Goal: Task Accomplishment & Management: Manage account settings

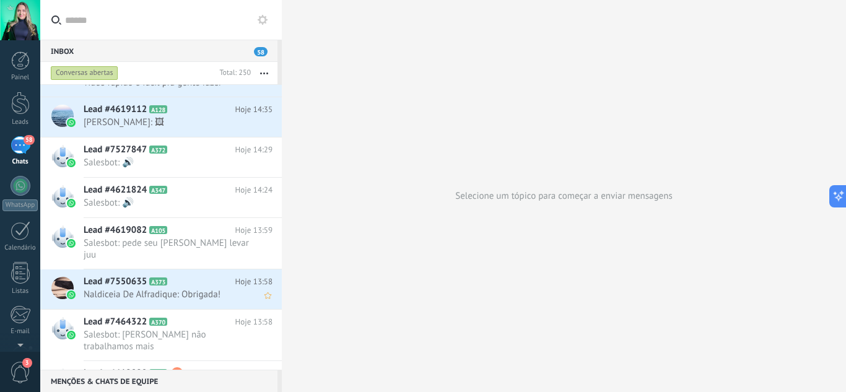
scroll to position [310, 0]
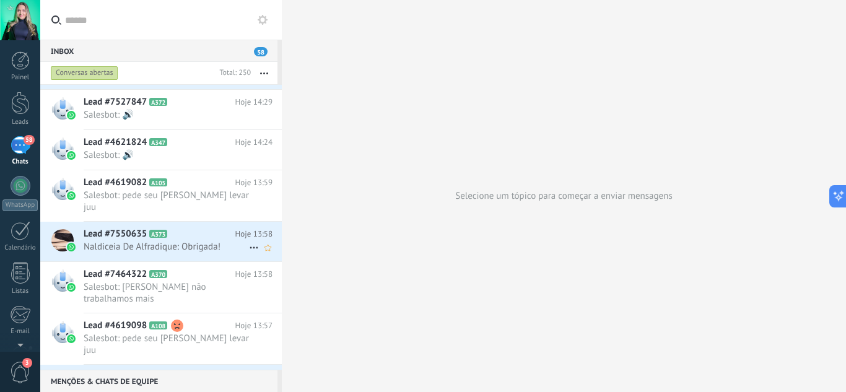
click at [185, 241] on span "Naldiceia De Alfradique: Obrigada!" at bounding box center [166, 247] width 165 height 12
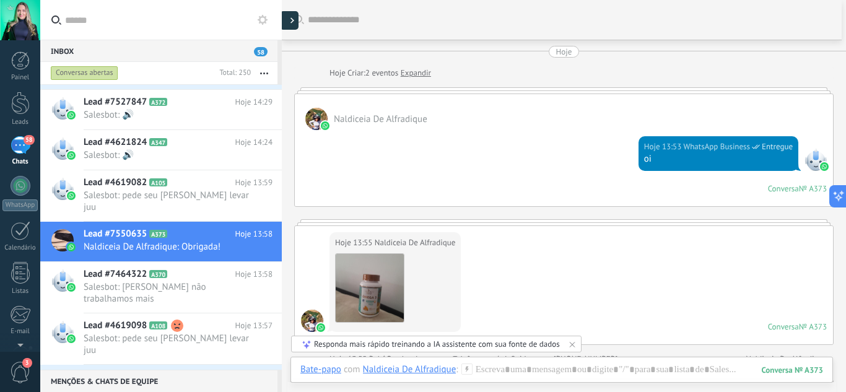
click at [289, 25] on div at bounding box center [289, 20] width 19 height 19
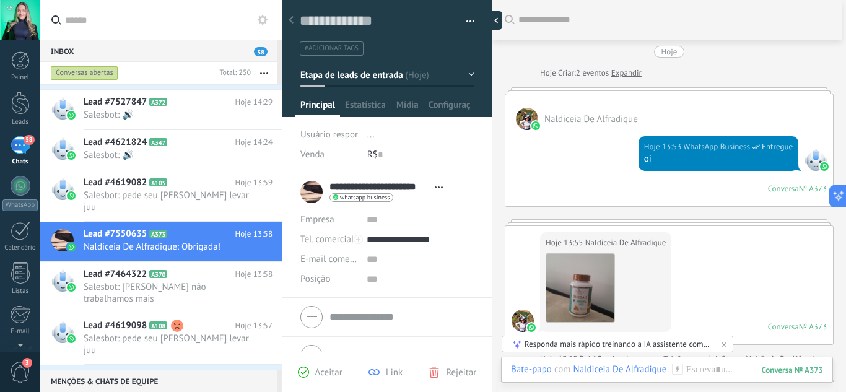
scroll to position [19, 0]
click at [461, 77] on button "Etapa de leads de entrada" at bounding box center [387, 75] width 174 height 22
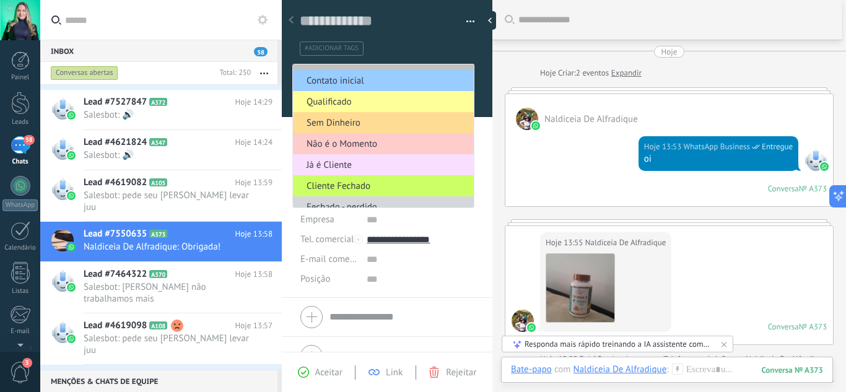
scroll to position [25, 0]
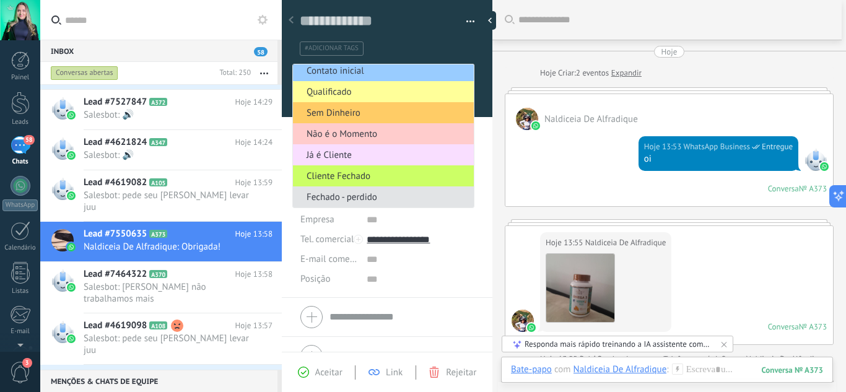
click at [388, 196] on span "Fechado - perdido" at bounding box center [381, 197] width 177 height 12
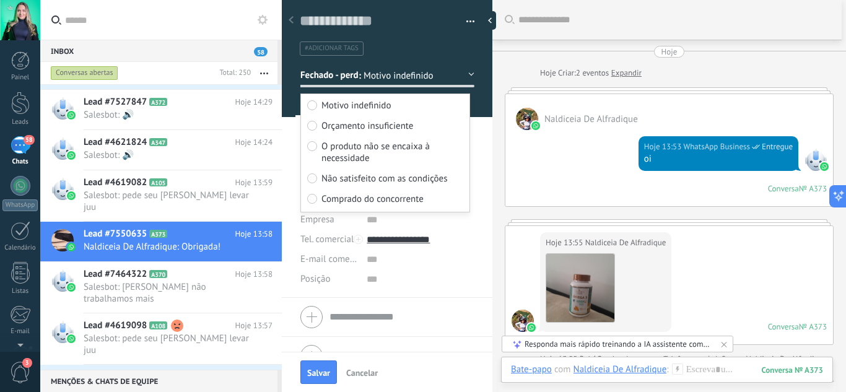
click at [343, 129] on span "Orçamento insuficiente" at bounding box center [367, 126] width 92 height 12
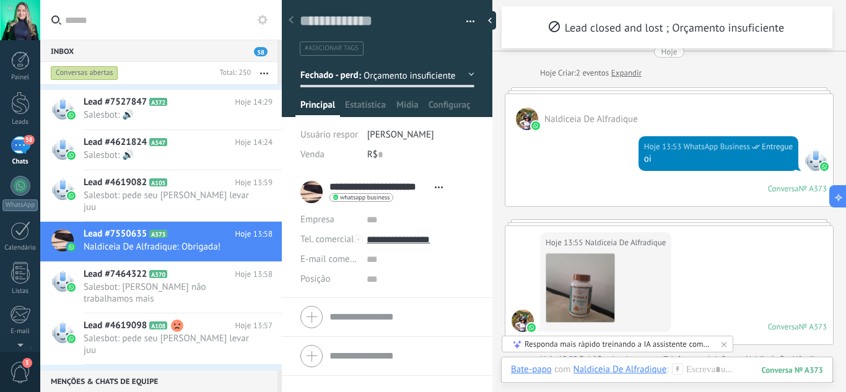
scroll to position [173, 0]
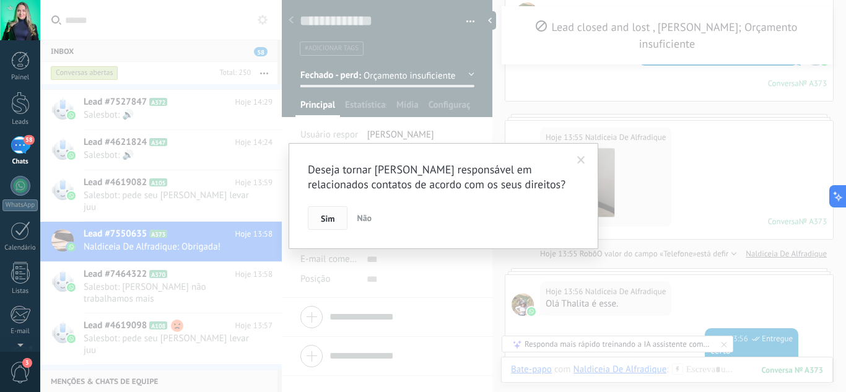
click at [318, 216] on button "Sim" at bounding box center [328, 218] width 40 height 24
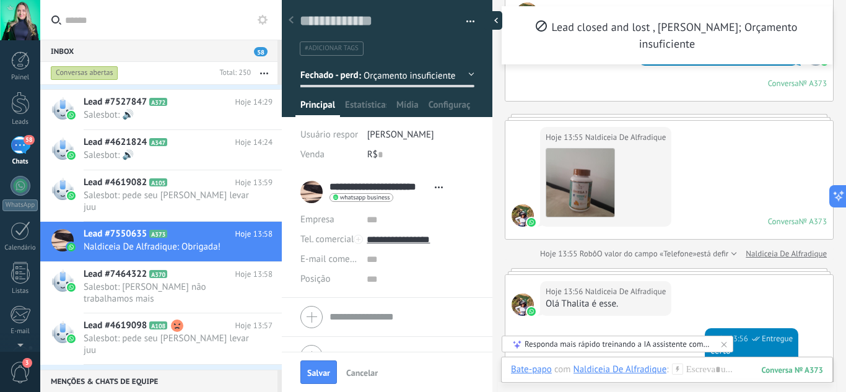
click at [488, 19] on div at bounding box center [493, 20] width 19 height 19
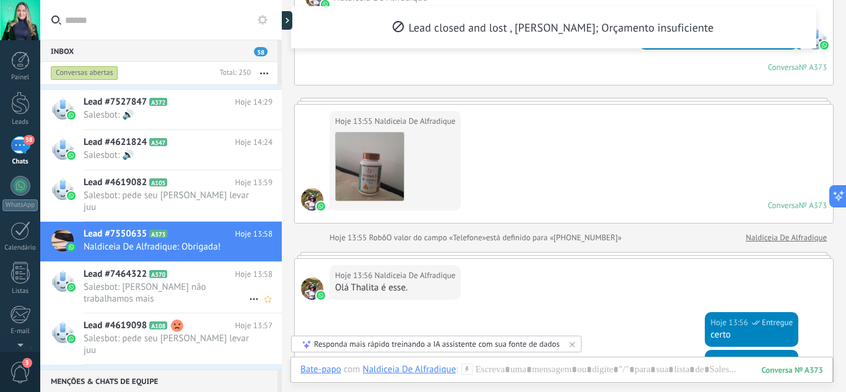
click at [134, 268] on span "Lead #7464322" at bounding box center [115, 274] width 63 height 12
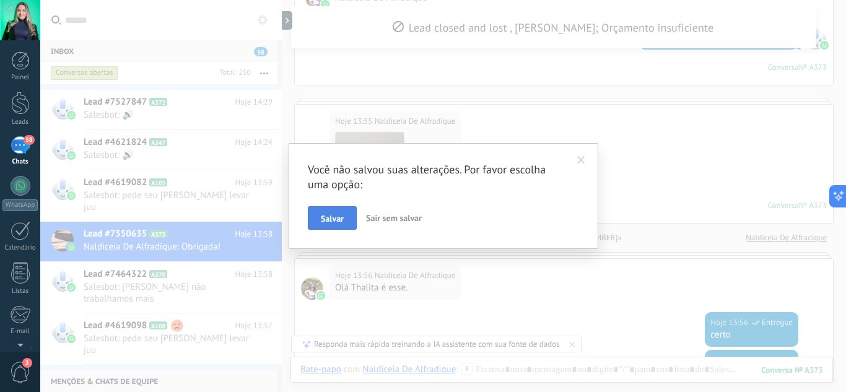
click at [344, 217] on button "Salvar" at bounding box center [332, 218] width 49 height 24
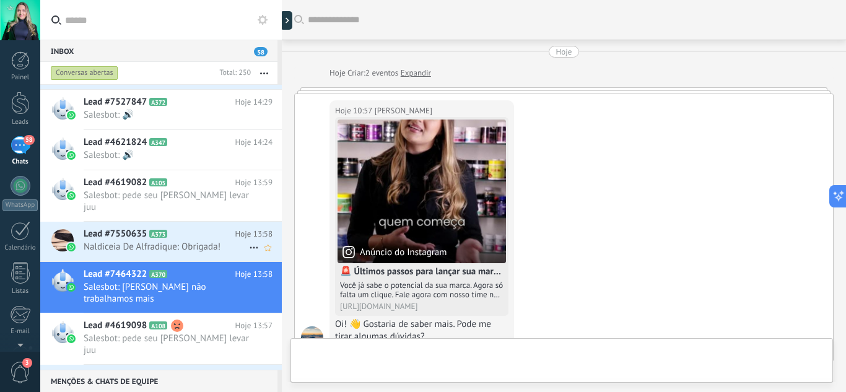
scroll to position [746, 0]
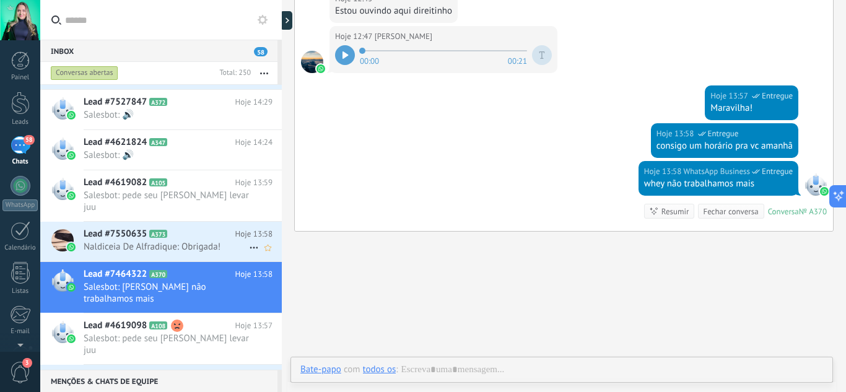
click at [167, 241] on span "Naldiceia De Alfradique: Obrigada!" at bounding box center [166, 247] width 165 height 12
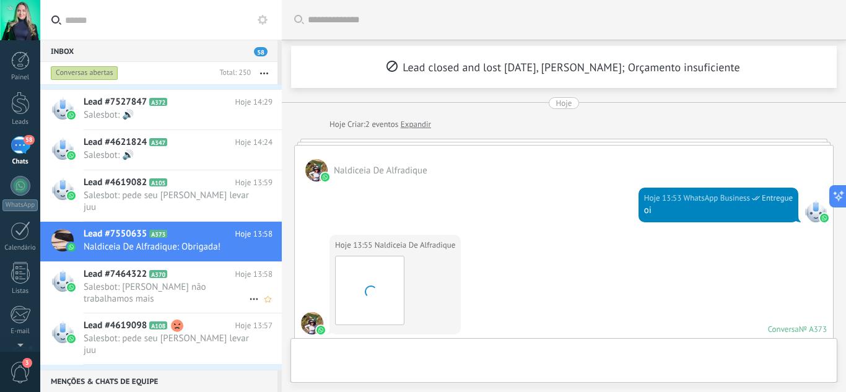
scroll to position [817, 0]
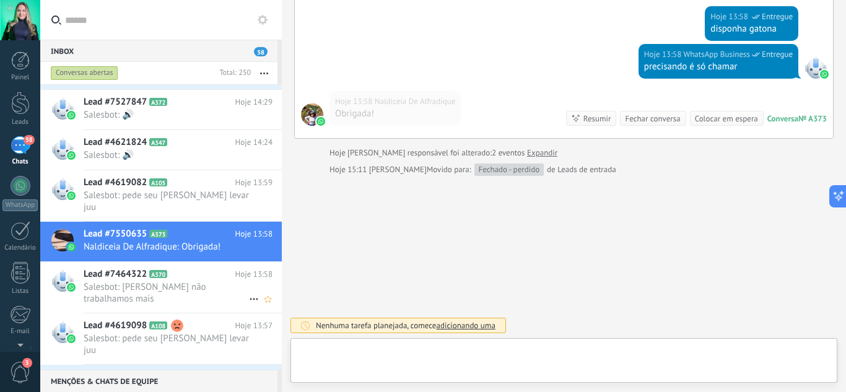
click at [179, 268] on icon at bounding box center [177, 274] width 12 height 12
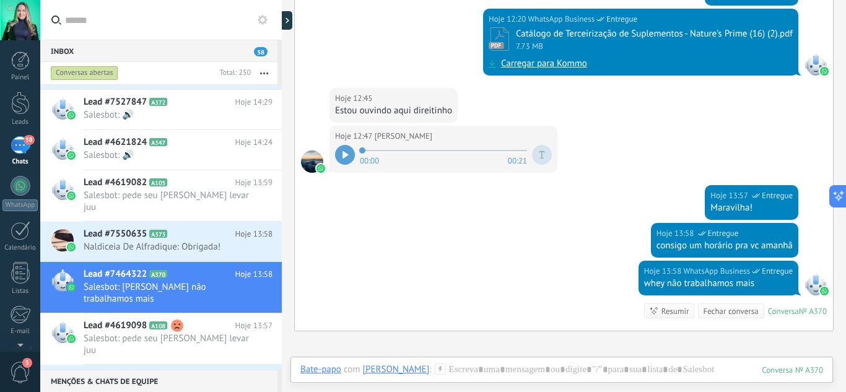
scroll to position [684, 0]
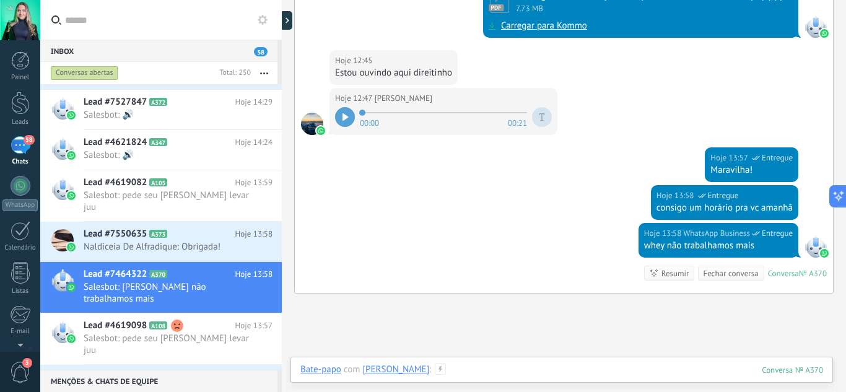
click at [485, 372] on div at bounding box center [561, 381] width 523 height 37
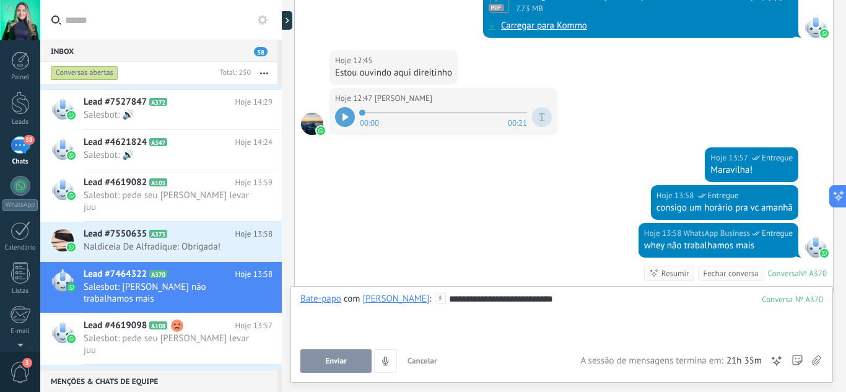
click at [365, 354] on button "Enviar" at bounding box center [335, 361] width 71 height 24
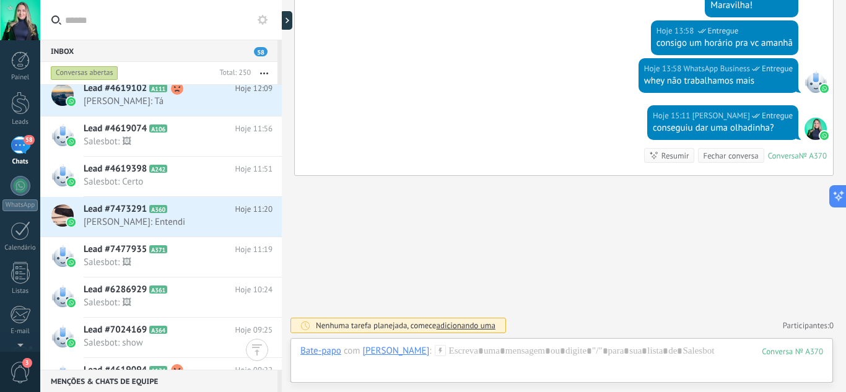
scroll to position [732, 0]
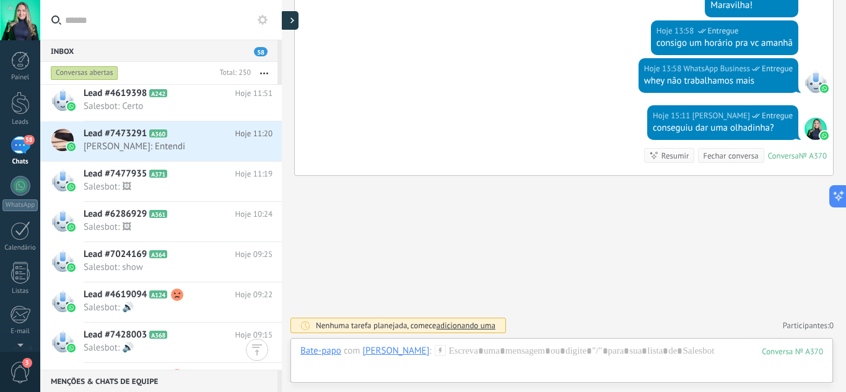
click at [294, 22] on div at bounding box center [289, 20] width 19 height 19
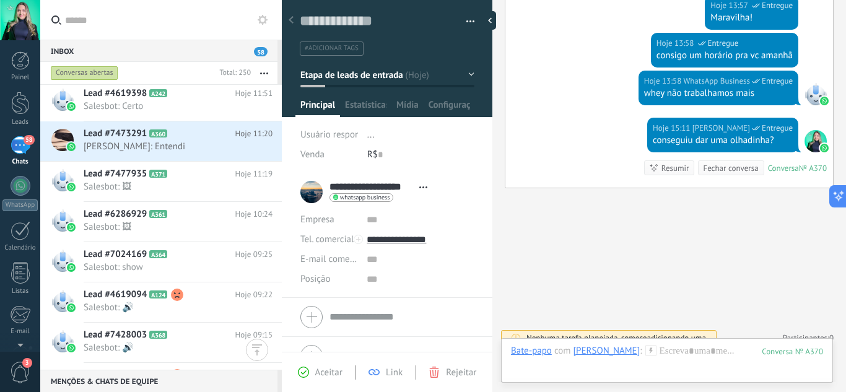
click at [424, 77] on button "Etapa de leads de entrada" at bounding box center [387, 75] width 174 height 22
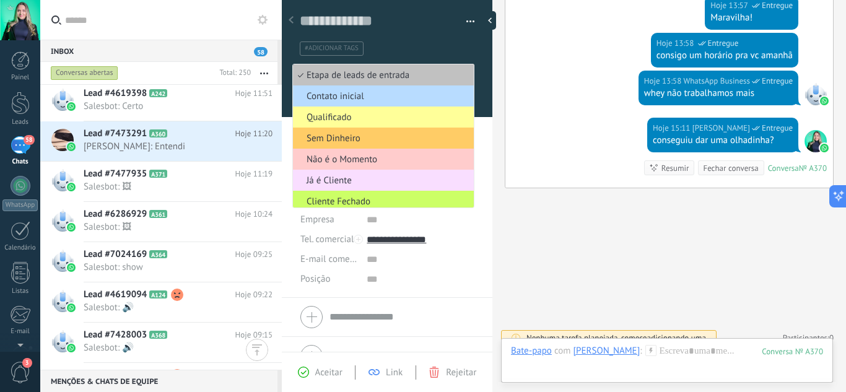
click at [405, 95] on span "Contato inicial" at bounding box center [381, 96] width 177 height 12
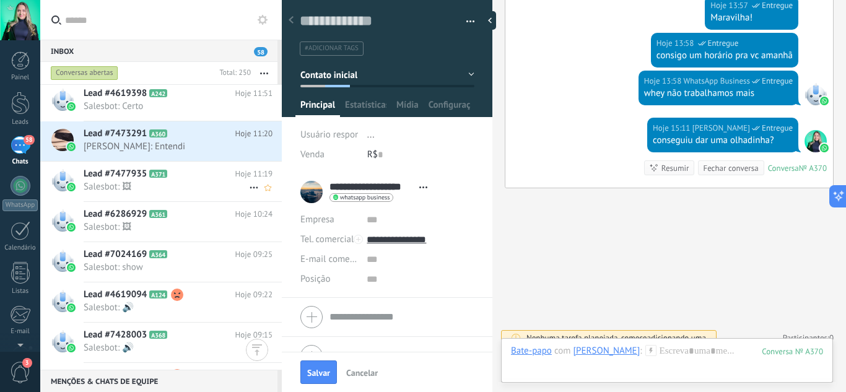
click at [185, 193] on div "Lead #7477935 A371 Hoje 11:19 Salesbot: 🖼" at bounding box center [183, 181] width 198 height 39
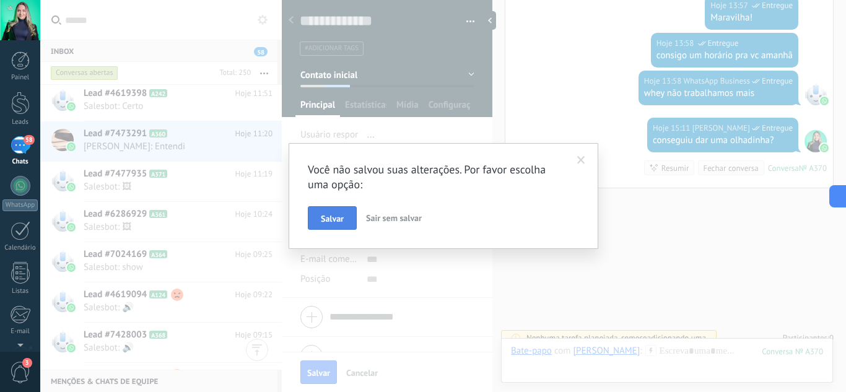
click at [313, 212] on button "Salvar" at bounding box center [332, 218] width 49 height 24
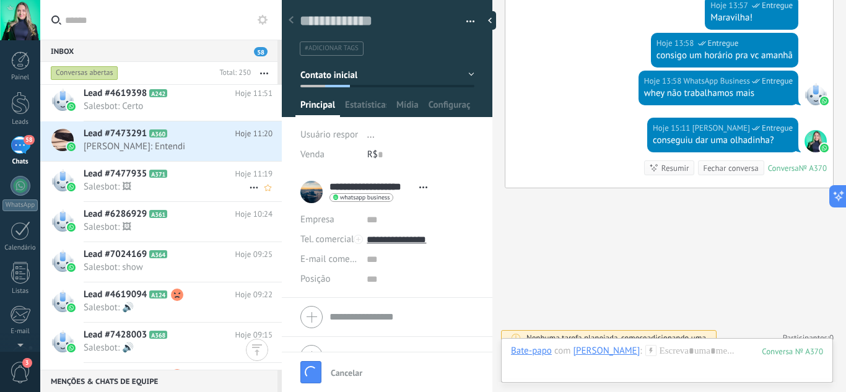
click at [153, 171] on span "A371" at bounding box center [158, 174] width 18 height 8
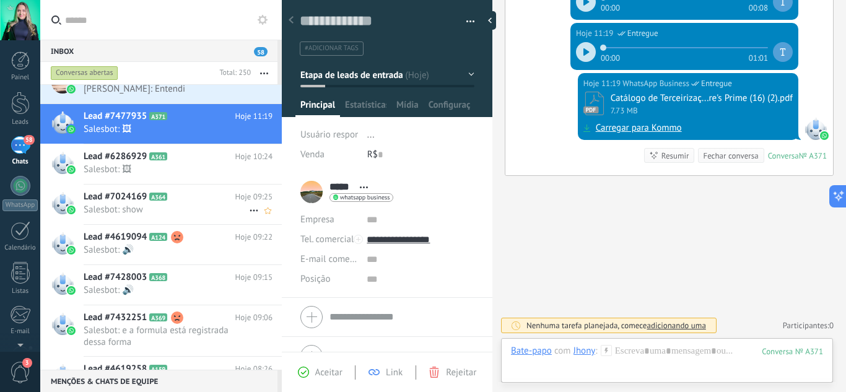
scroll to position [856, 0]
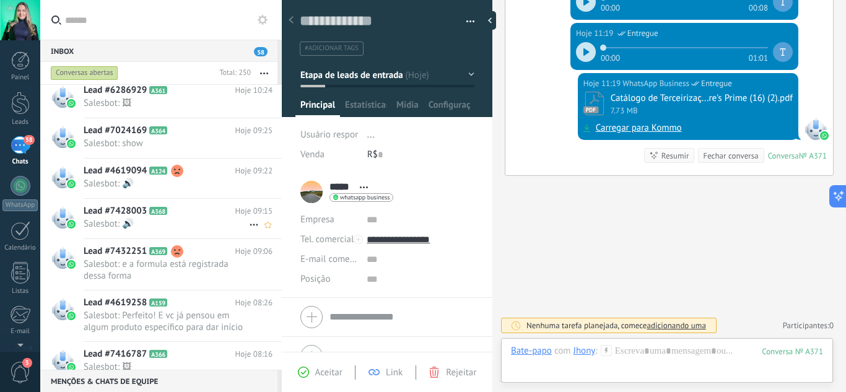
click at [153, 213] on span "A368" at bounding box center [158, 211] width 18 height 8
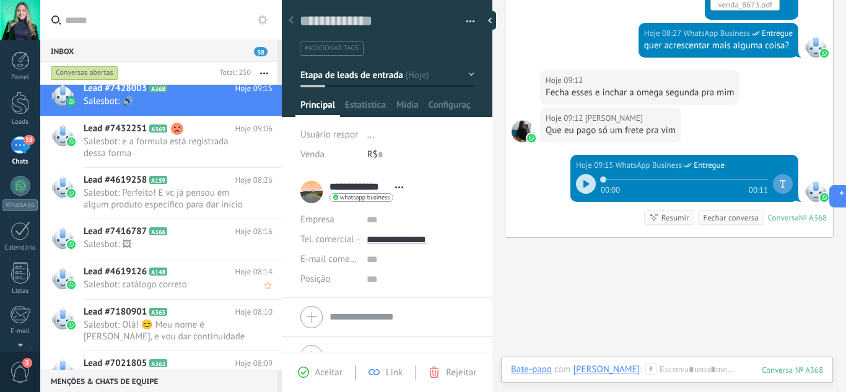
scroll to position [980, 0]
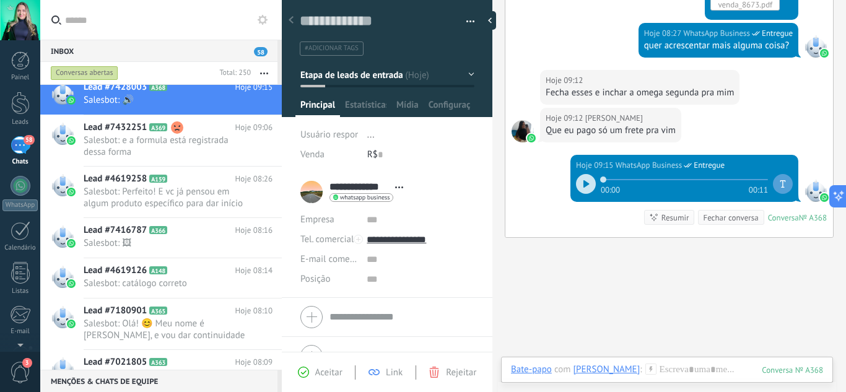
click at [466, 73] on button "Etapa de leads de entrada" at bounding box center [387, 75] width 174 height 22
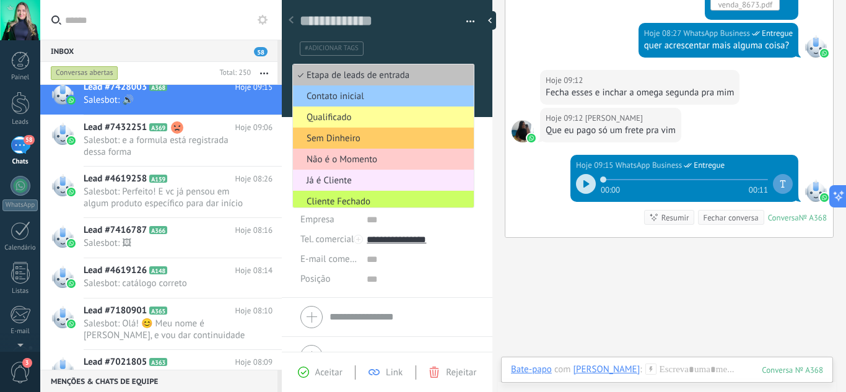
click at [391, 175] on span "Já é Cliente" at bounding box center [381, 181] width 177 height 12
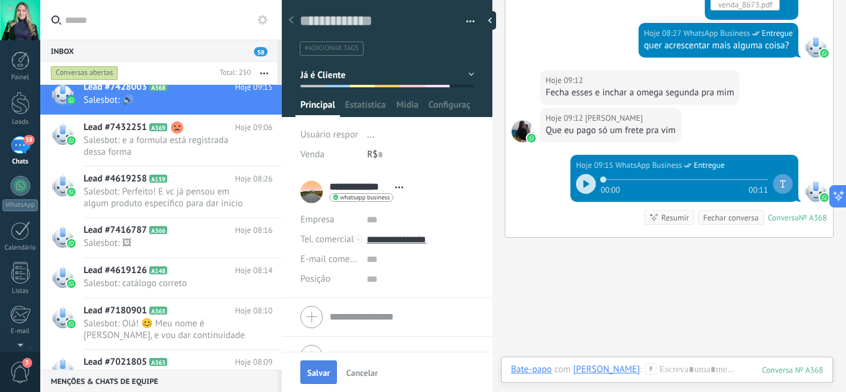
click at [322, 370] on span "Salvar" at bounding box center [318, 372] width 23 height 9
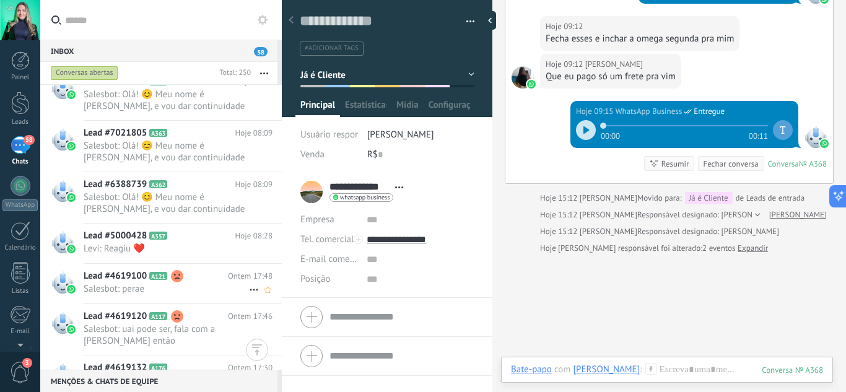
scroll to position [1290, 0]
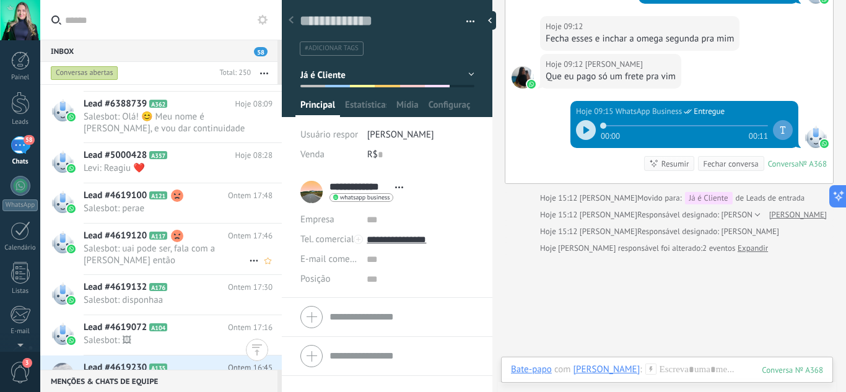
click at [175, 249] on span "Salesbot: uai pode ser, fala com a [PERSON_NAME] então" at bounding box center [166, 255] width 165 height 24
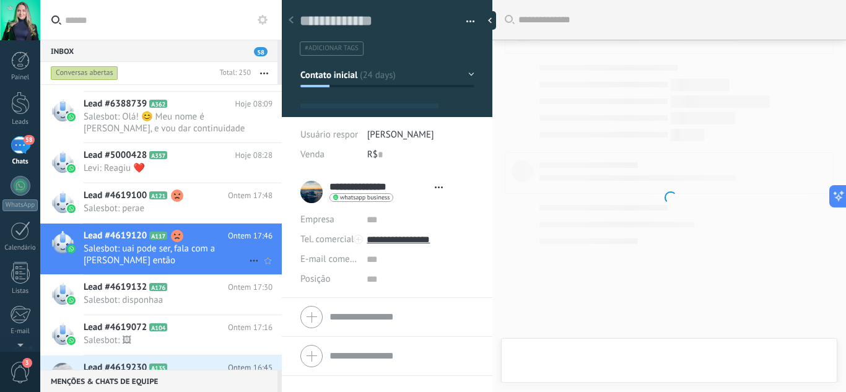
scroll to position [19, 0]
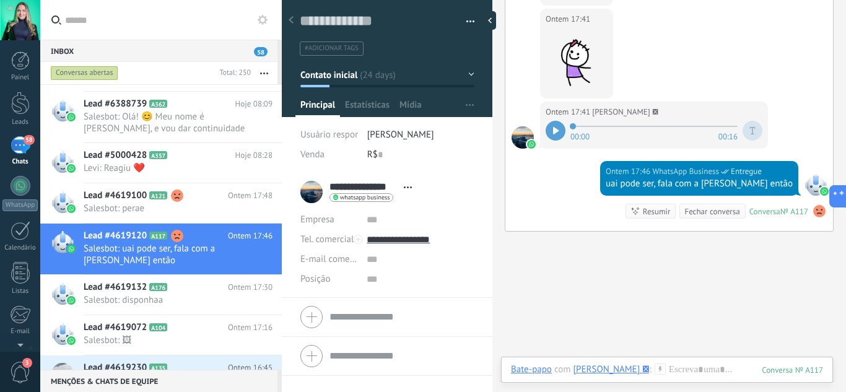
click at [469, 72] on button "Contato inicial" at bounding box center [387, 75] width 174 height 22
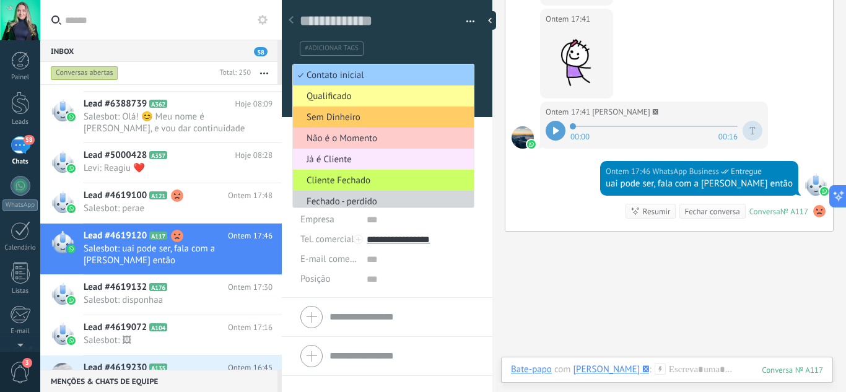
click at [397, 159] on span "Já é Cliente" at bounding box center [381, 160] width 177 height 12
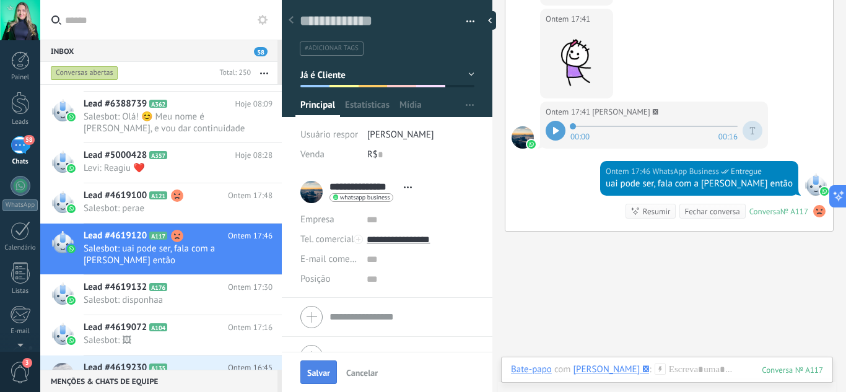
click at [314, 368] on span "Salvar" at bounding box center [318, 372] width 23 height 9
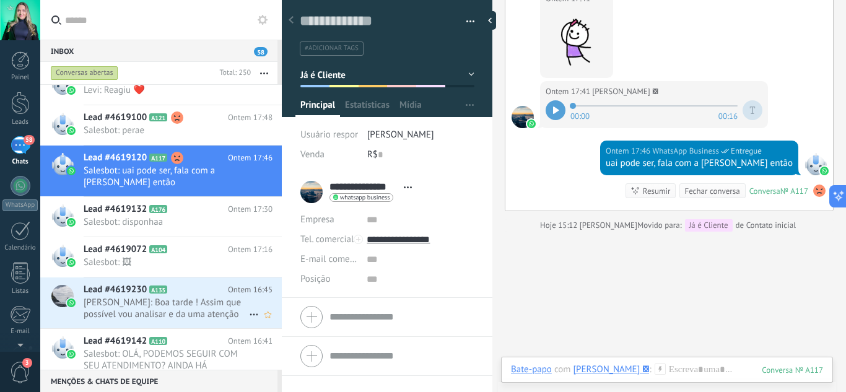
scroll to position [1413, 0]
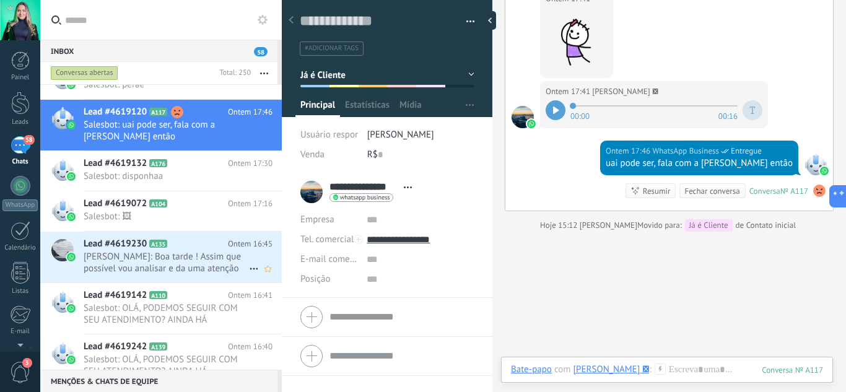
click at [177, 259] on span "[PERSON_NAME]: Boa tarde ! Assim que possível vou analisar e da uma atenção" at bounding box center [166, 263] width 165 height 24
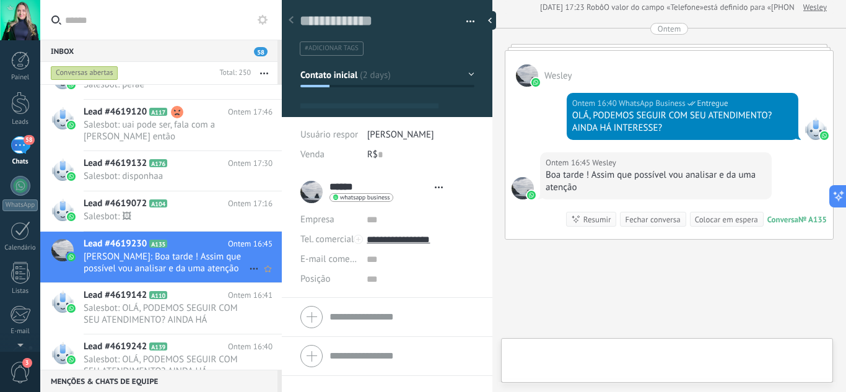
scroll to position [19, 0]
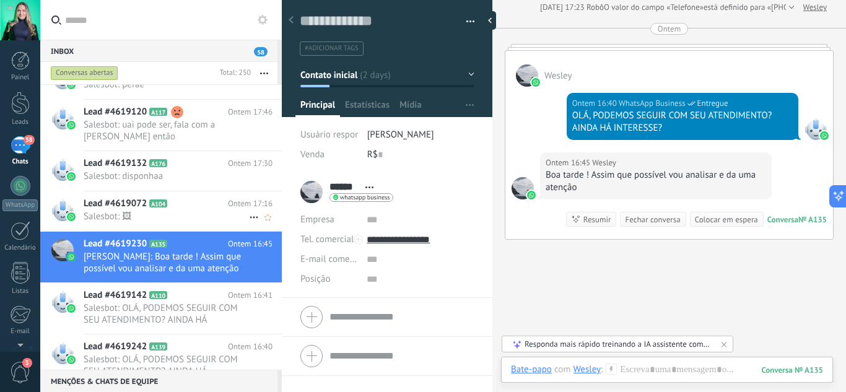
click at [171, 212] on span "Salesbot: 🖼" at bounding box center [166, 216] width 165 height 12
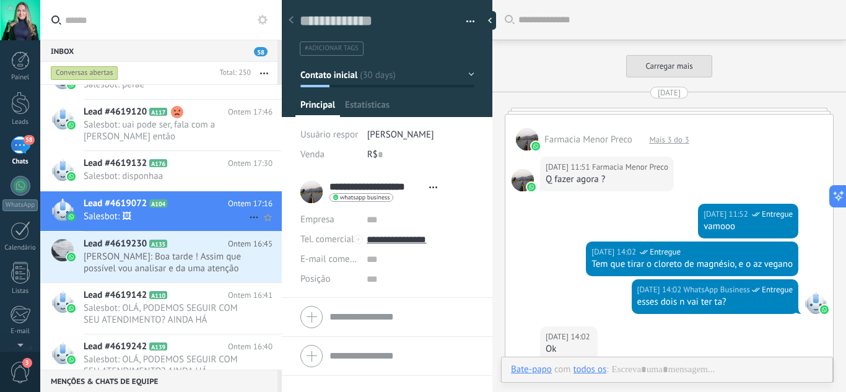
scroll to position [2021, 0]
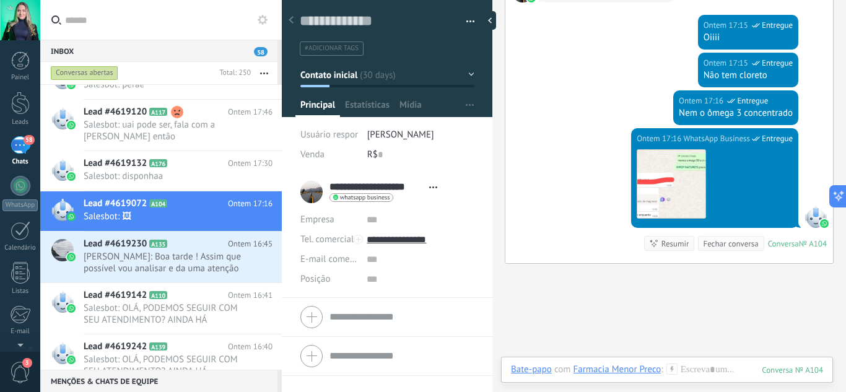
click at [464, 76] on button "Contato inicial" at bounding box center [387, 75] width 174 height 22
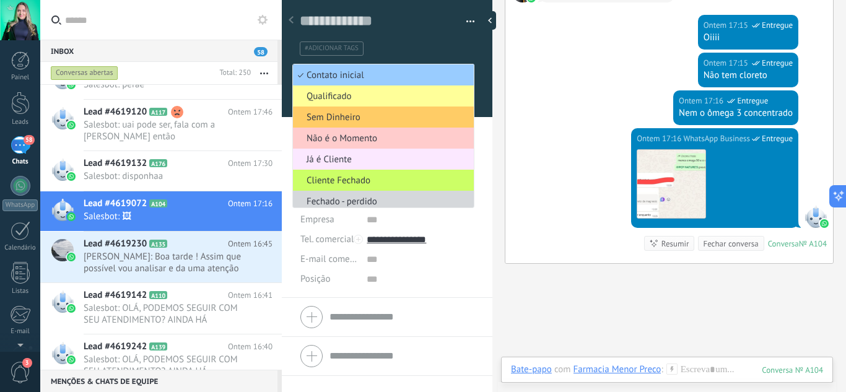
click at [363, 158] on span "Já é Cliente" at bounding box center [381, 160] width 177 height 12
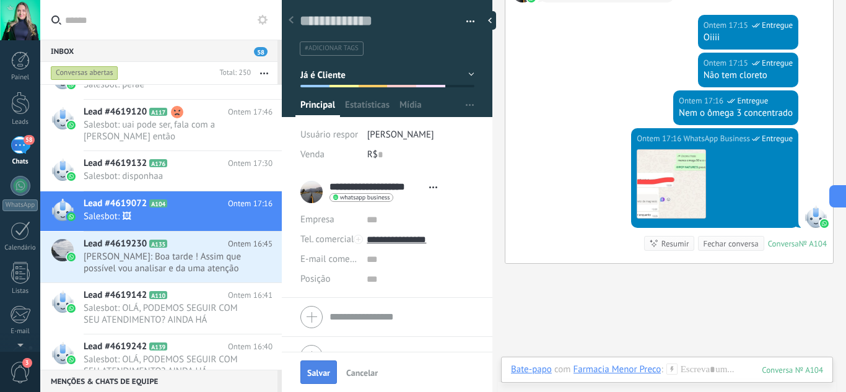
click at [328, 364] on button "Salvar" at bounding box center [318, 372] width 37 height 24
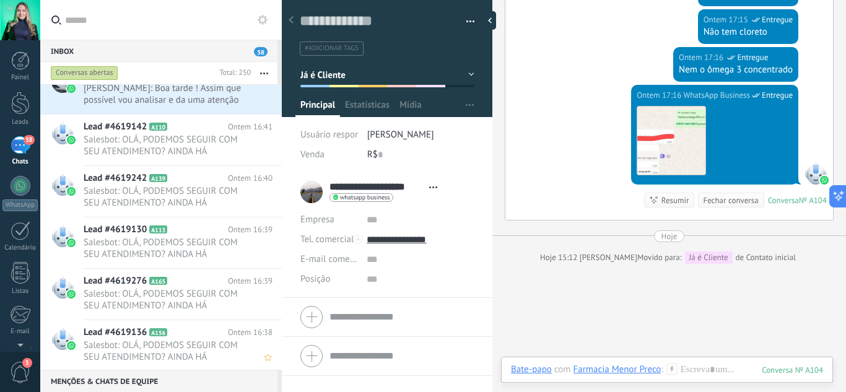
scroll to position [1599, 0]
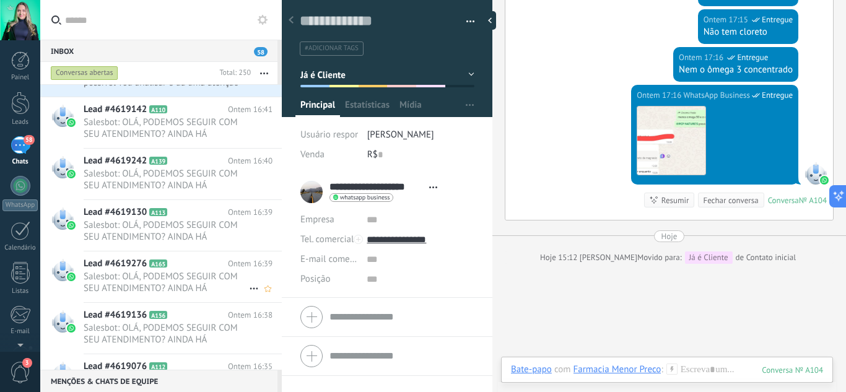
click at [157, 267] on span "A165" at bounding box center [158, 263] width 18 height 8
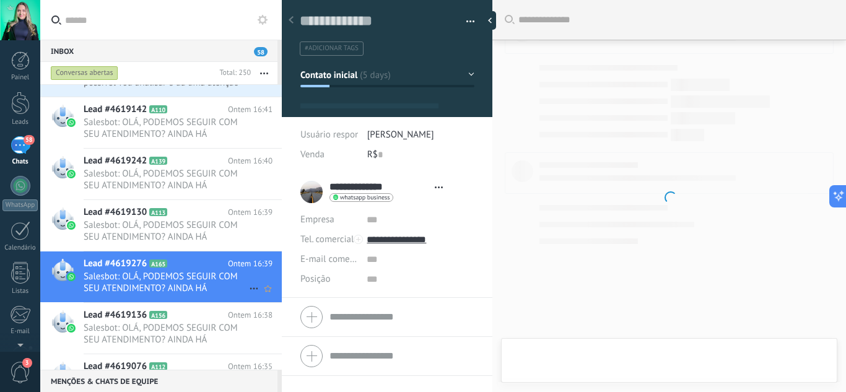
type textarea "**********"
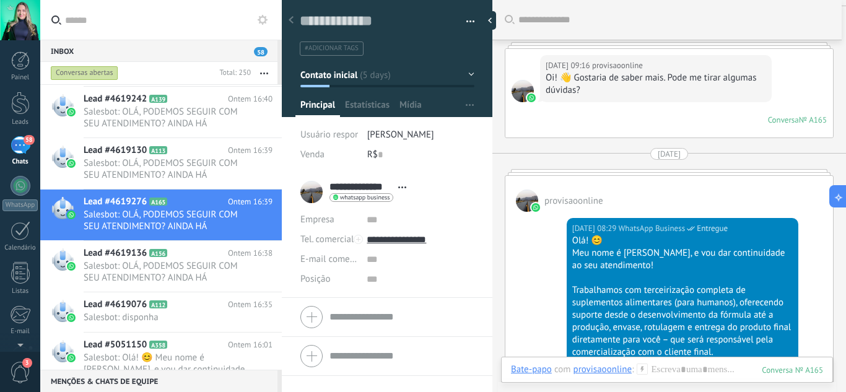
scroll to position [62, 0]
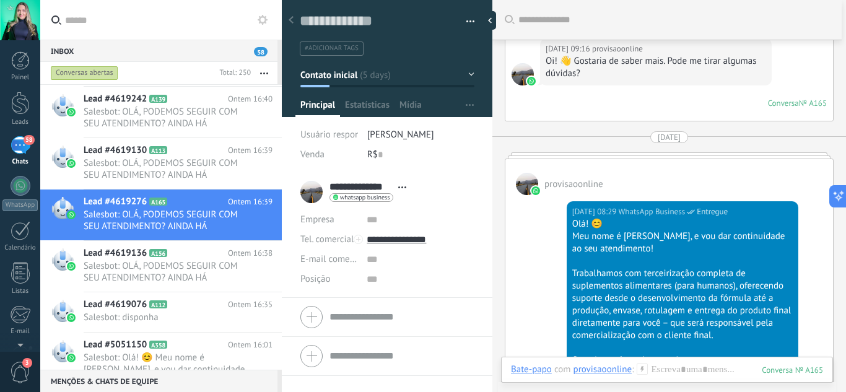
click at [456, 75] on button "Contato inicial" at bounding box center [387, 75] width 174 height 22
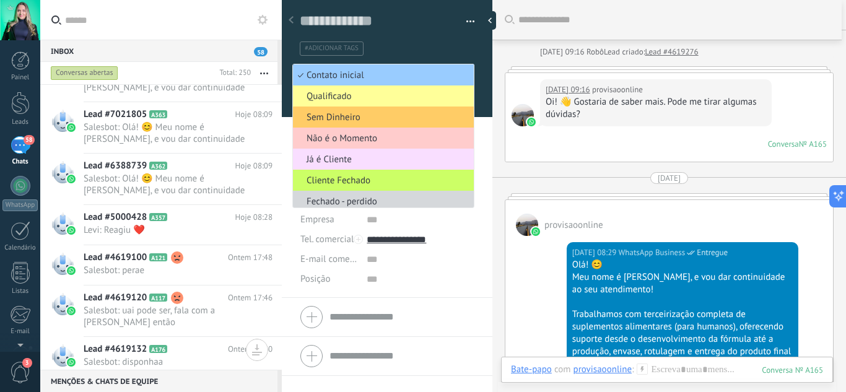
scroll to position [0, 0]
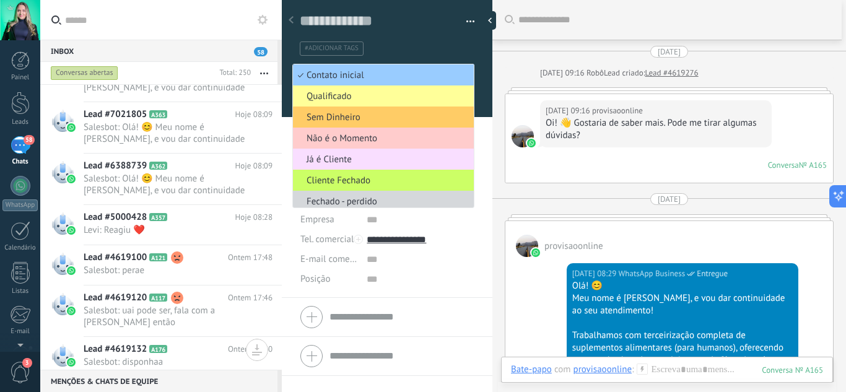
click at [466, 20] on button "button" at bounding box center [466, 21] width 18 height 19
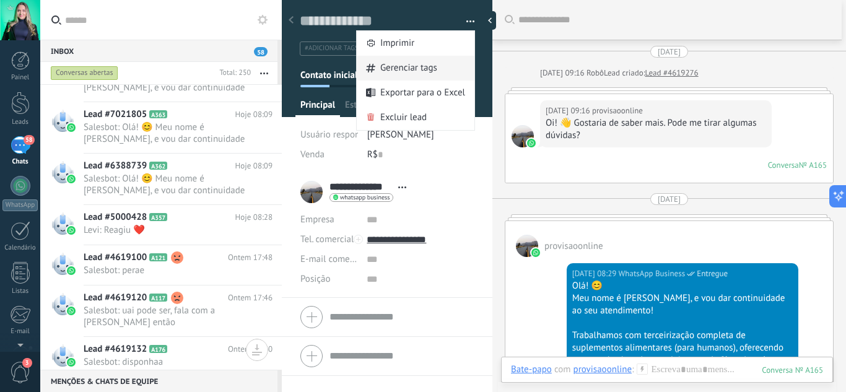
click at [430, 69] on span "Gerenciar tags" at bounding box center [408, 68] width 57 height 25
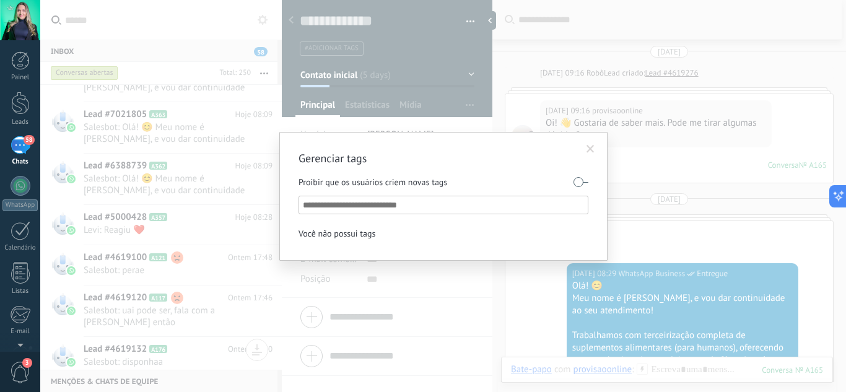
click at [590, 143] on span at bounding box center [590, 149] width 20 height 21
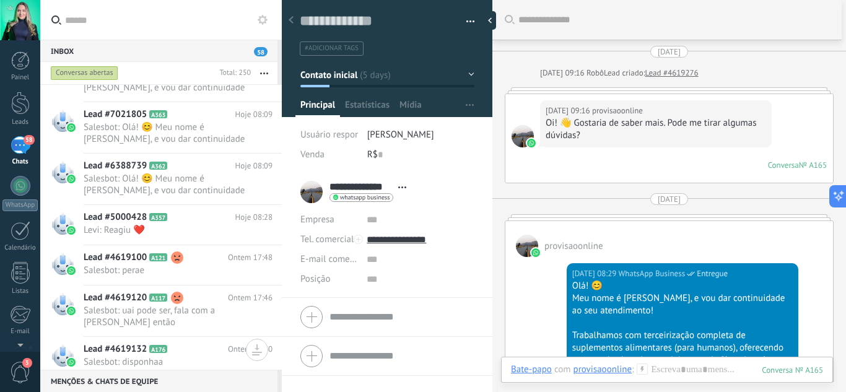
drag, startPoint x: 469, startPoint y: 9, endPoint x: 463, endPoint y: 22, distance: 14.1
click at [468, 12] on div "Salvar e criar Imprimir Gerenciar tags Exportar para o Excel" at bounding box center [387, 24] width 211 height 64
click at [463, 22] on button "button" at bounding box center [466, 21] width 18 height 19
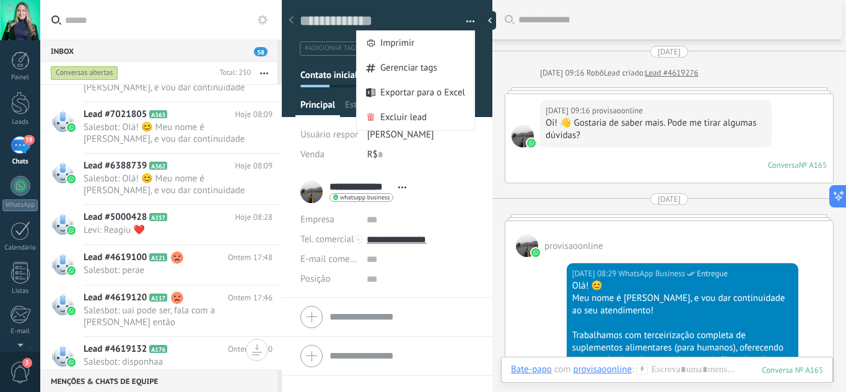
click at [460, 159] on div "R$ 0" at bounding box center [420, 155] width 107 height 20
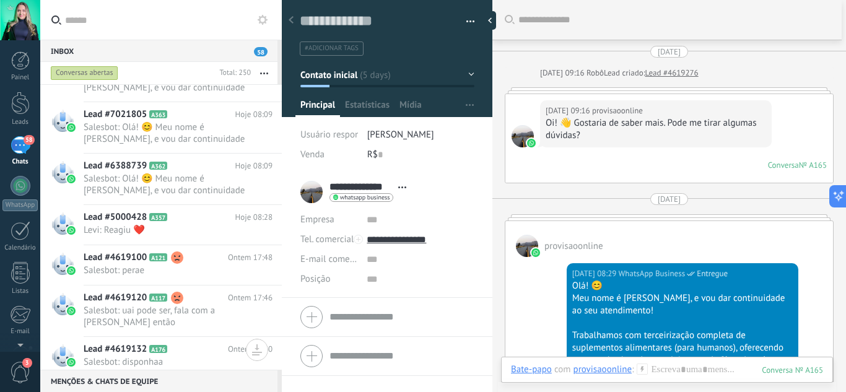
click at [435, 76] on button "Contato inicial" at bounding box center [387, 75] width 174 height 22
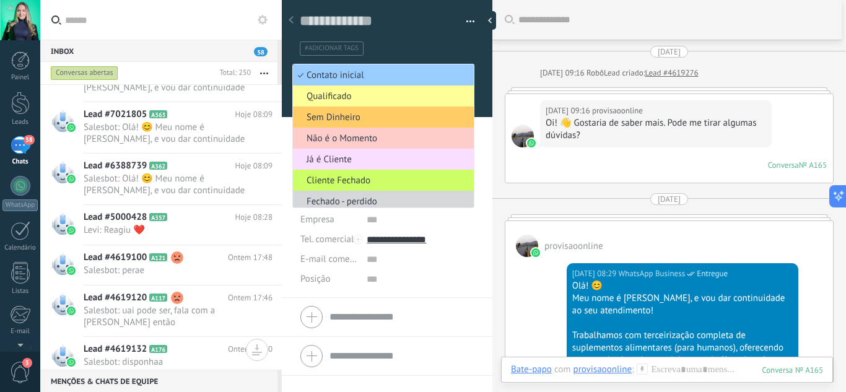
click at [445, 37] on div "#adicionar tags" at bounding box center [387, 44] width 175 height 23
